Goal: Find specific page/section: Find specific page/section

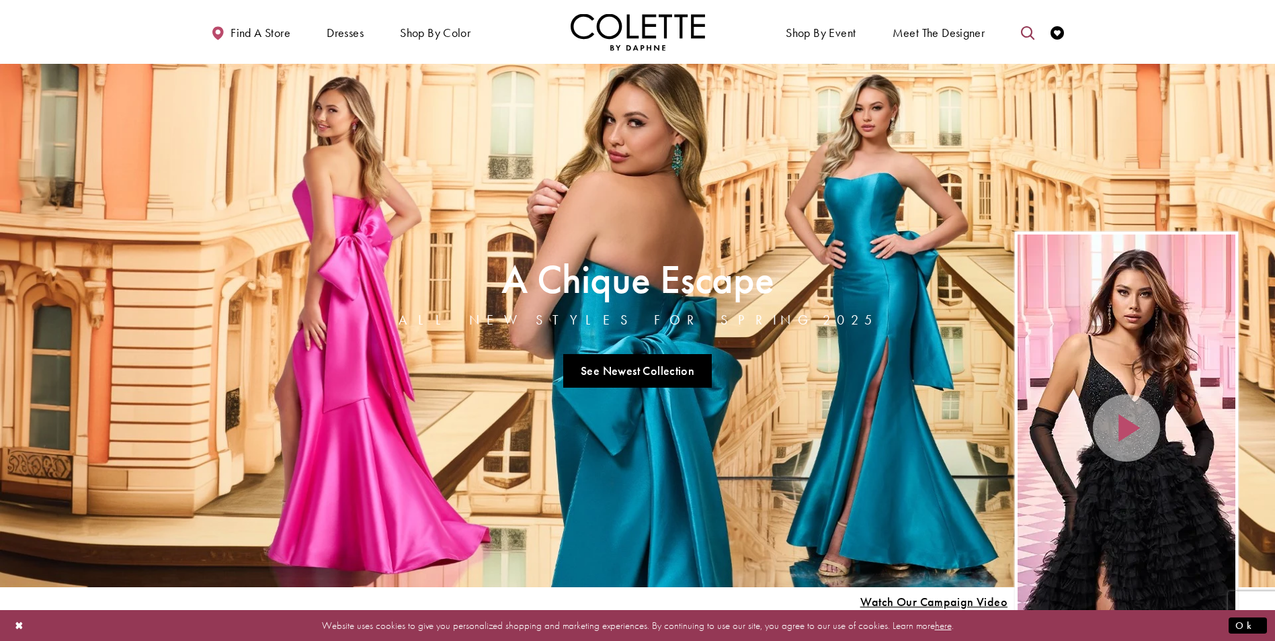
click at [1024, 32] on icon "Toggle search" at bounding box center [1027, 32] width 13 height 13
click at [947, 36] on input "Search" at bounding box center [960, 33] width 162 height 20
type input "*"
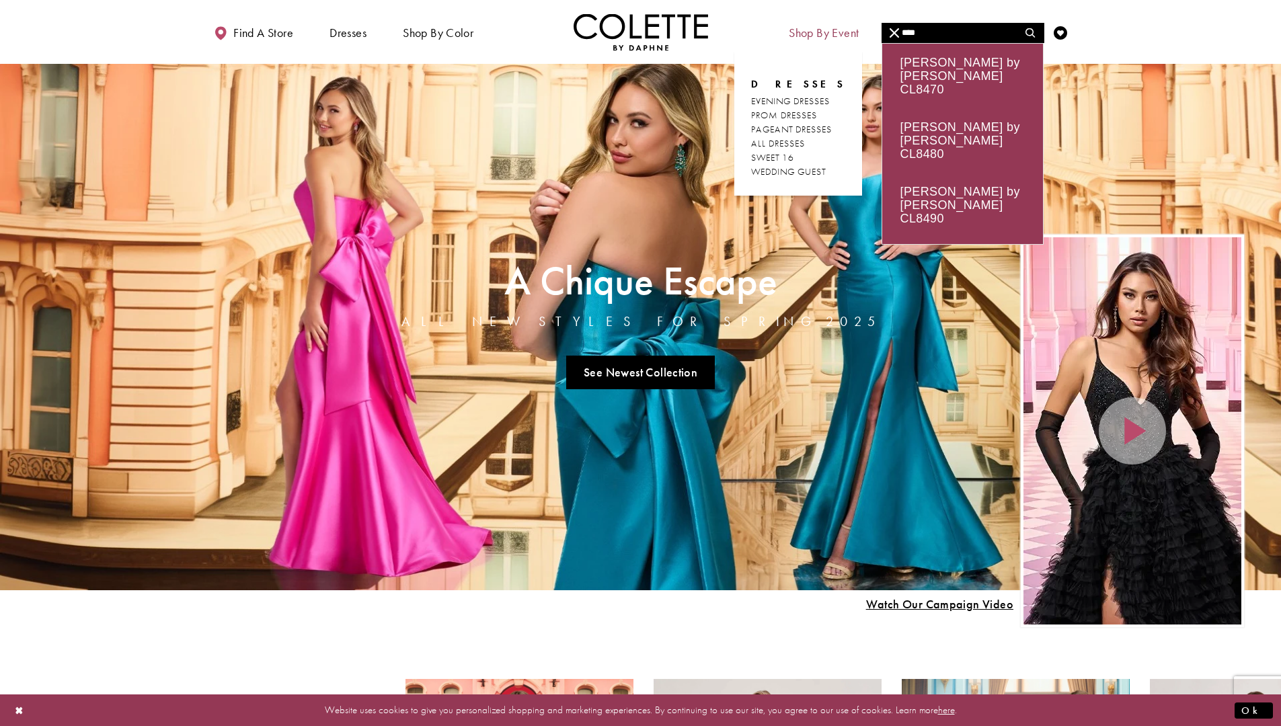
type input "****"
